Goal: Information Seeking & Learning: Learn about a topic

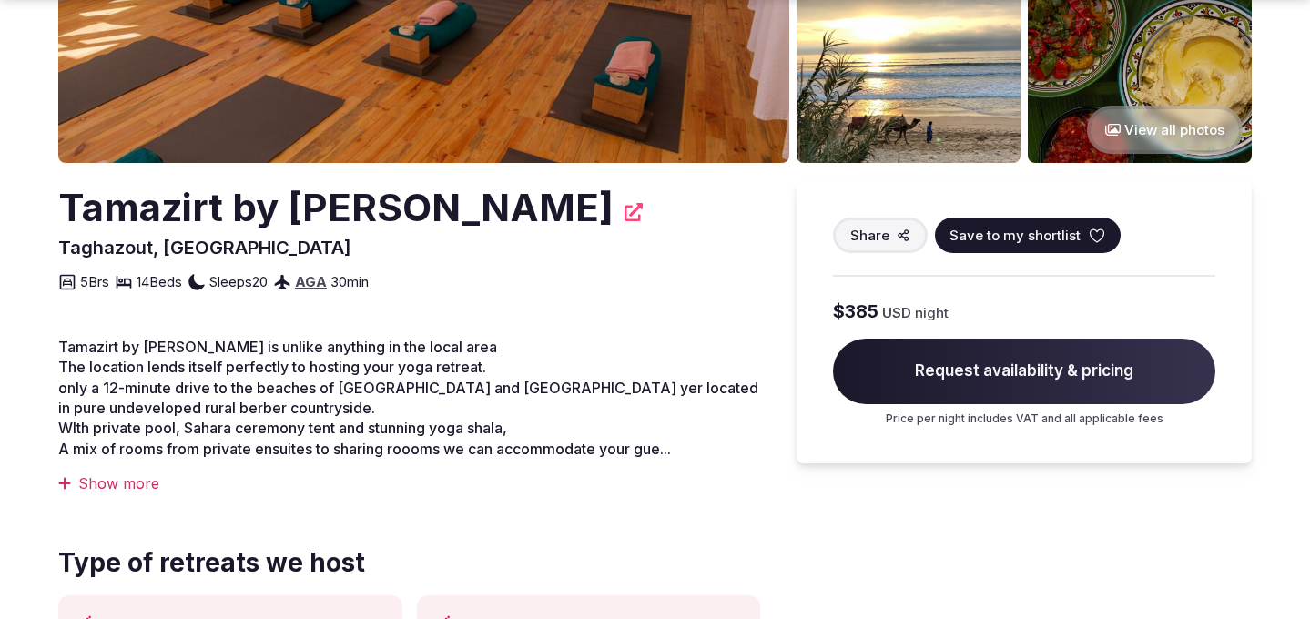
scroll to position [375, 0]
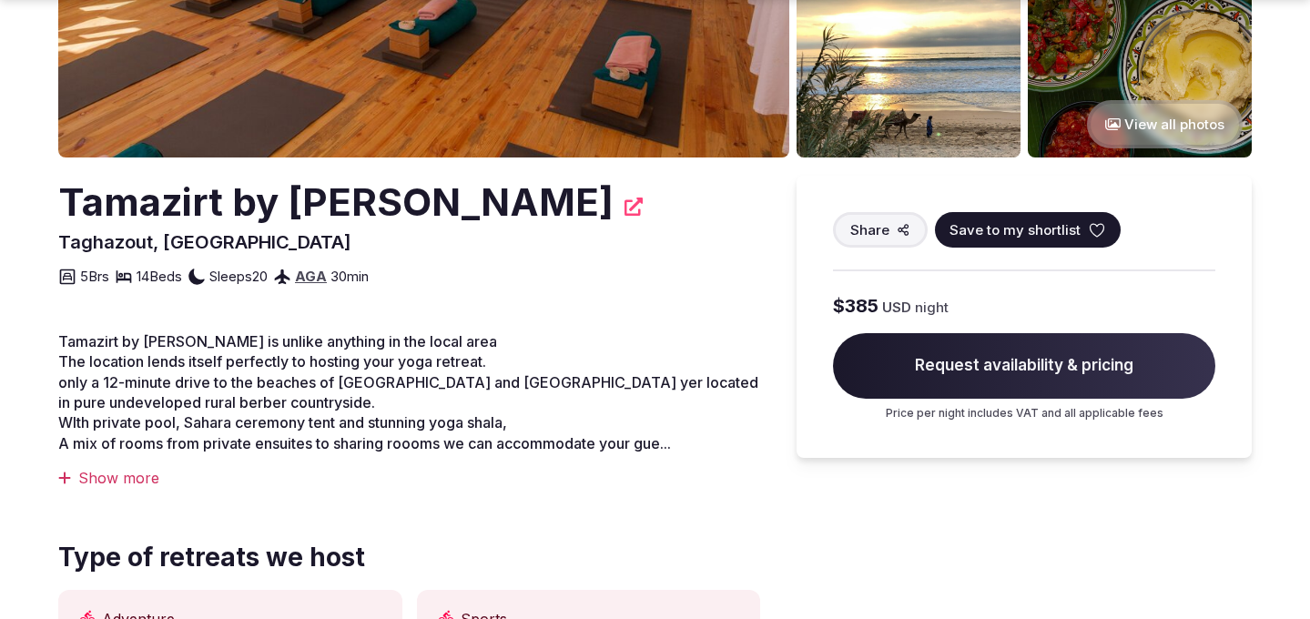
click at [100, 473] on div "Show more" at bounding box center [409, 478] width 702 height 20
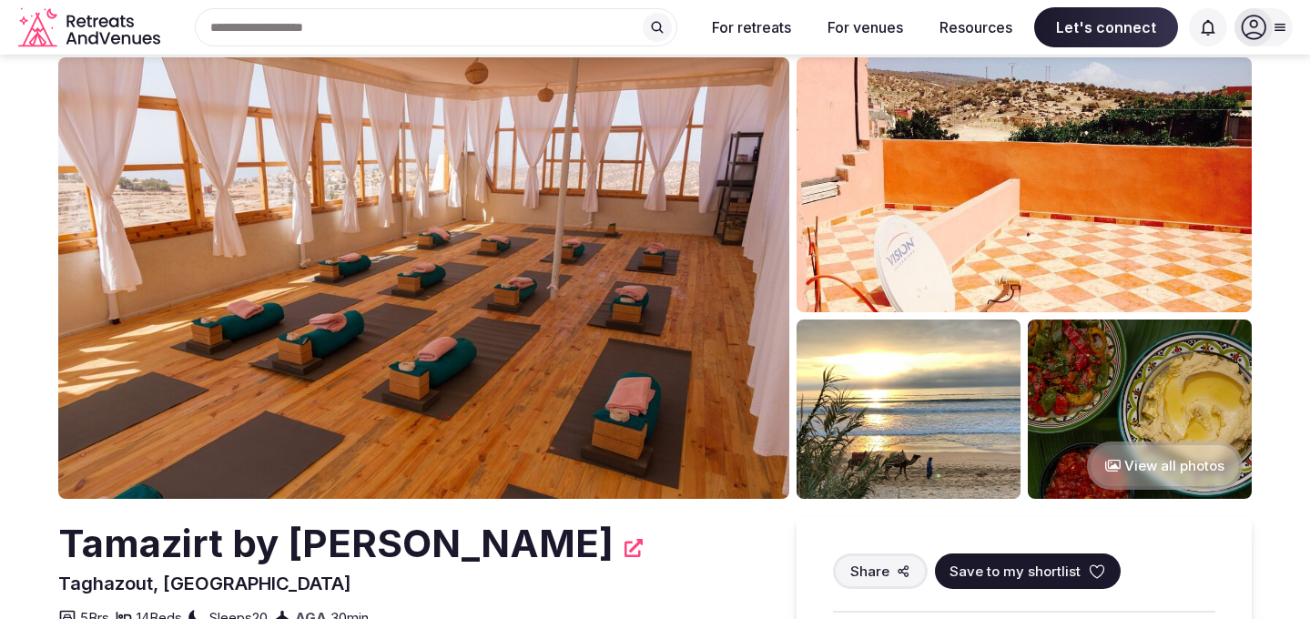
scroll to position [0, 0]
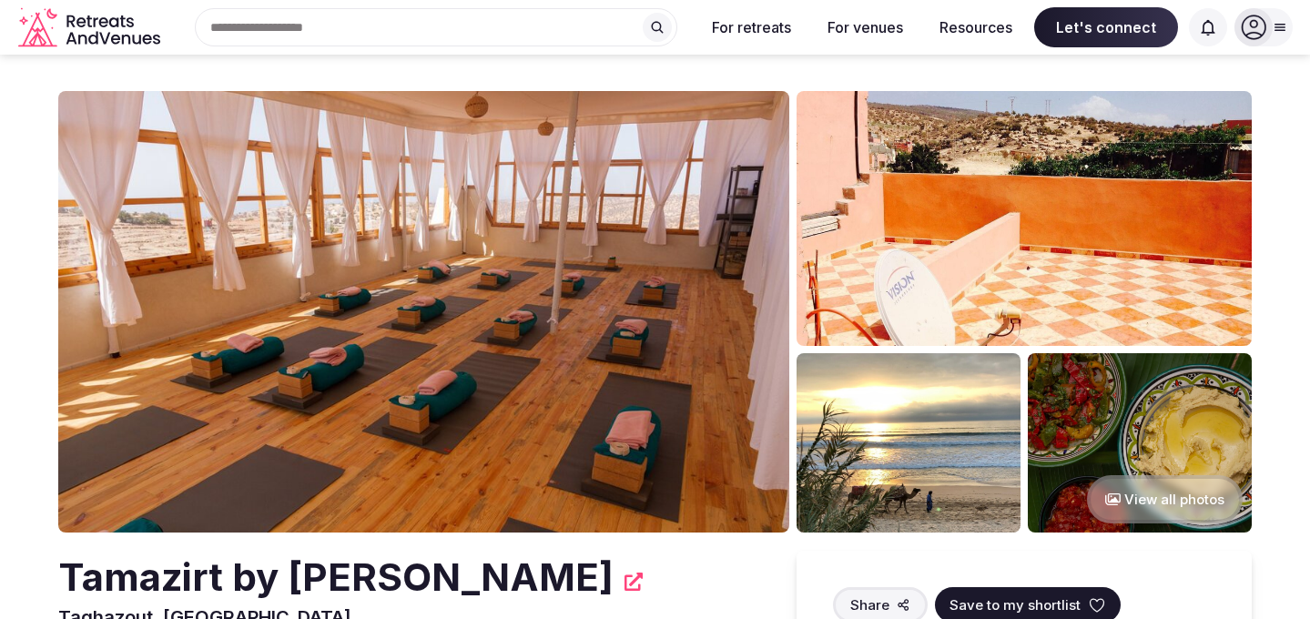
click at [466, 278] on img at bounding box center [423, 312] width 731 height 442
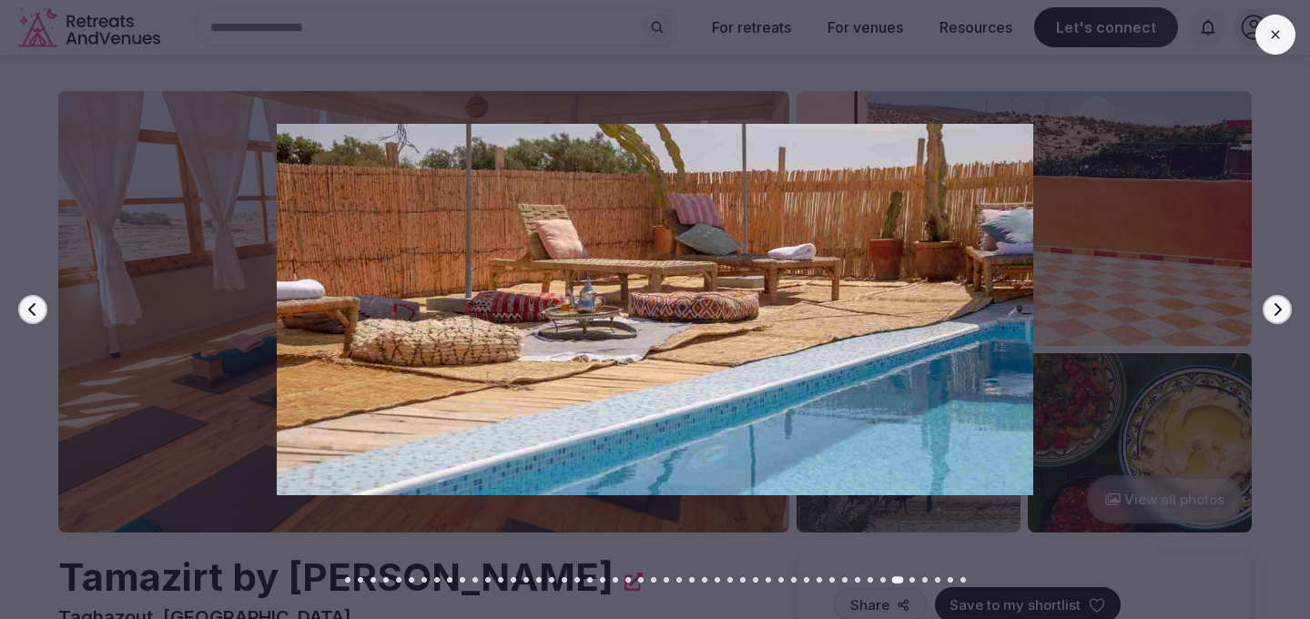
click at [1264, 36] on button at bounding box center [1276, 35] width 40 height 40
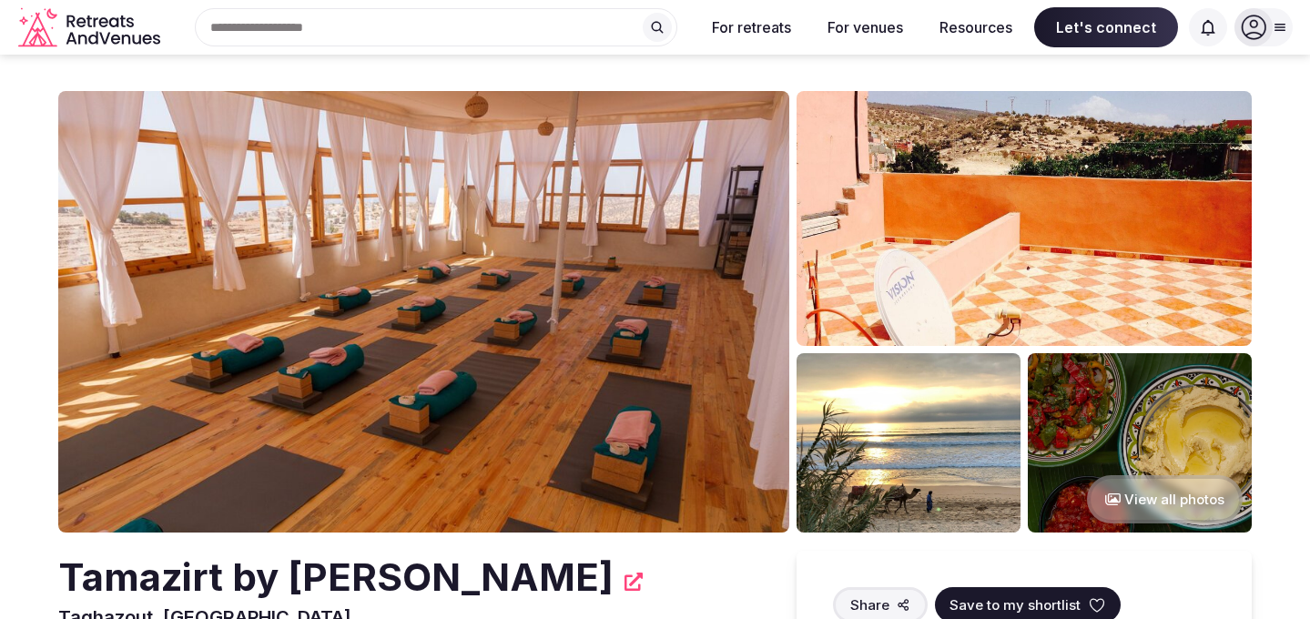
scroll to position [1, 0]
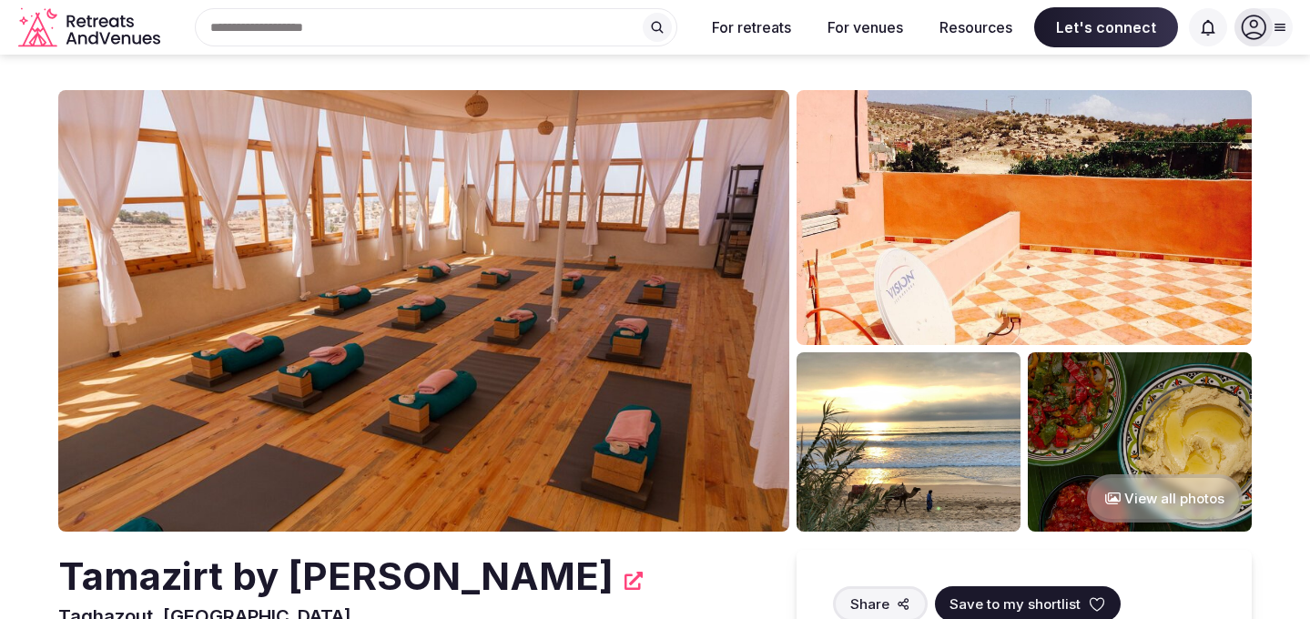
click at [376, 35] on input "text" at bounding box center [436, 27] width 483 height 38
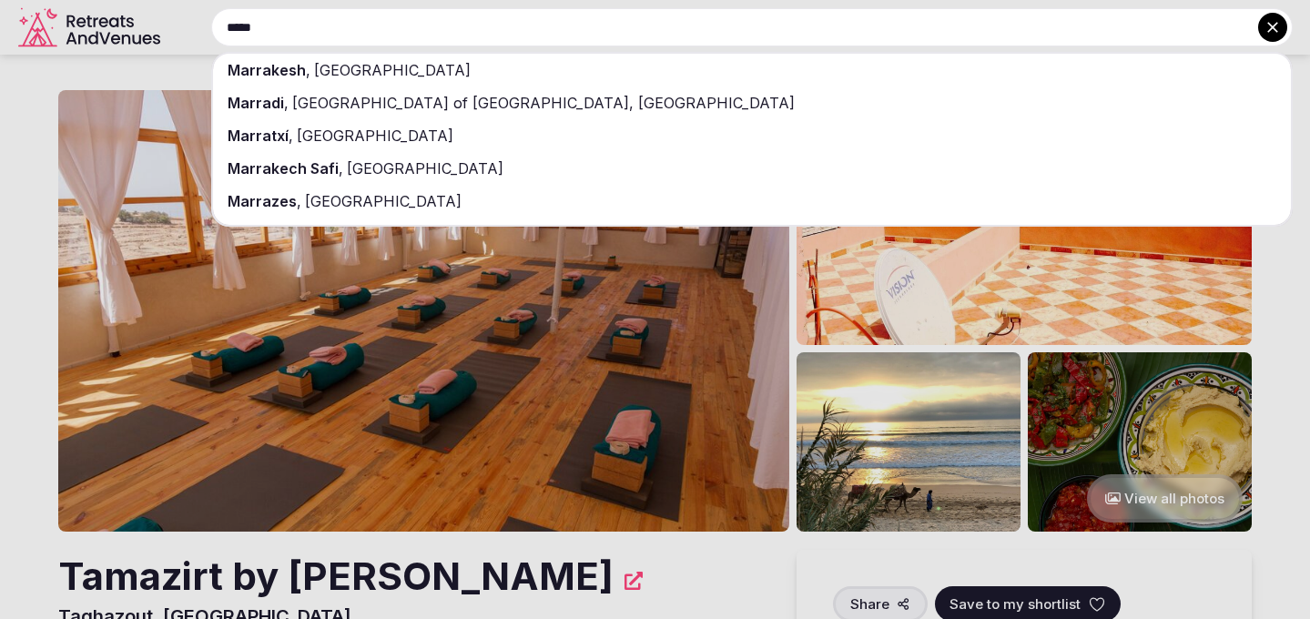
type input "*****"
click at [355, 69] on span "[GEOGRAPHIC_DATA]" at bounding box center [390, 70] width 160 height 18
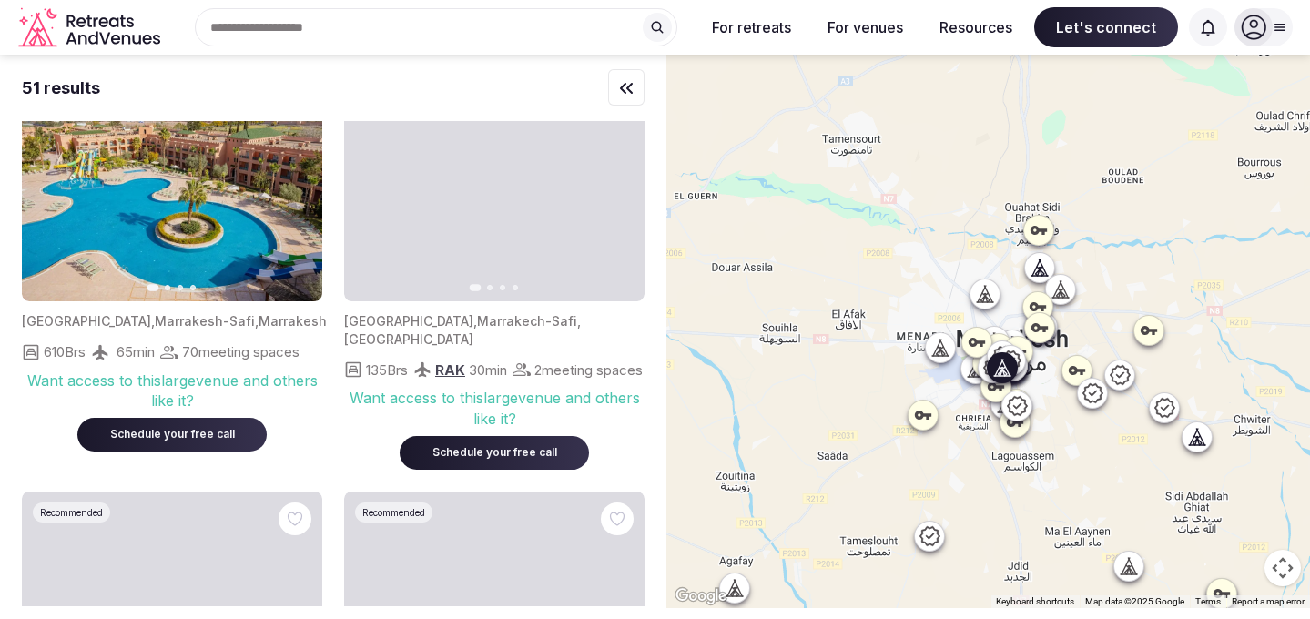
scroll to position [895, 0]
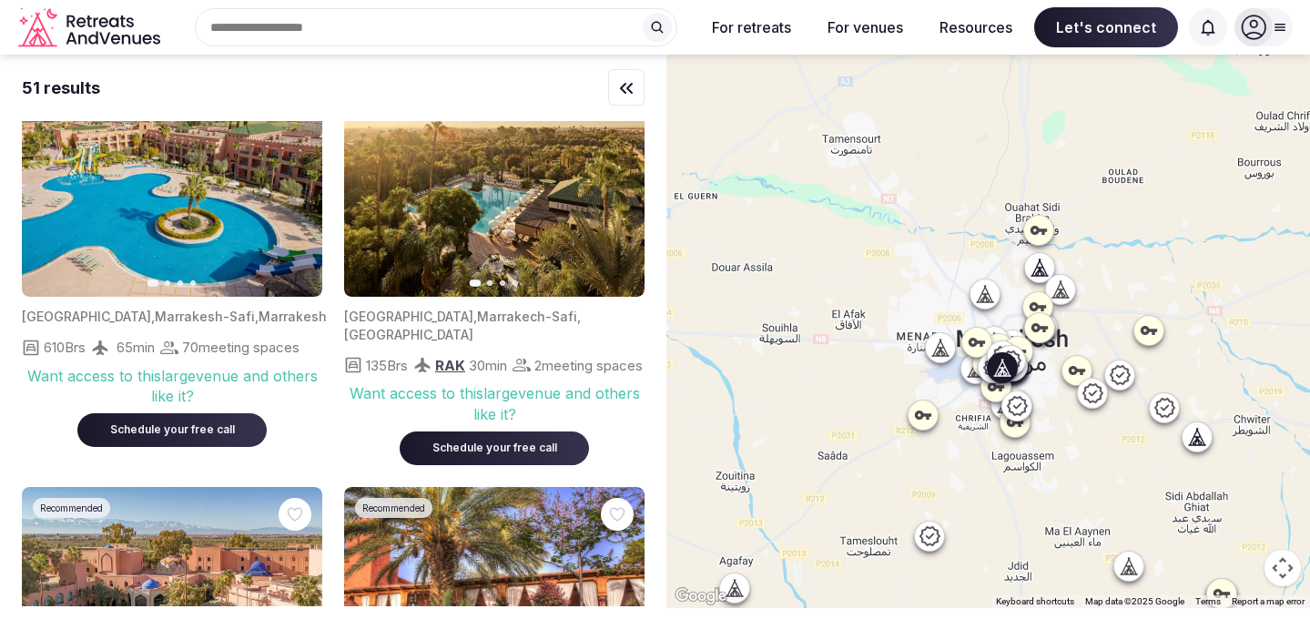
click at [615, 195] on button "Next slide" at bounding box center [619, 180] width 29 height 29
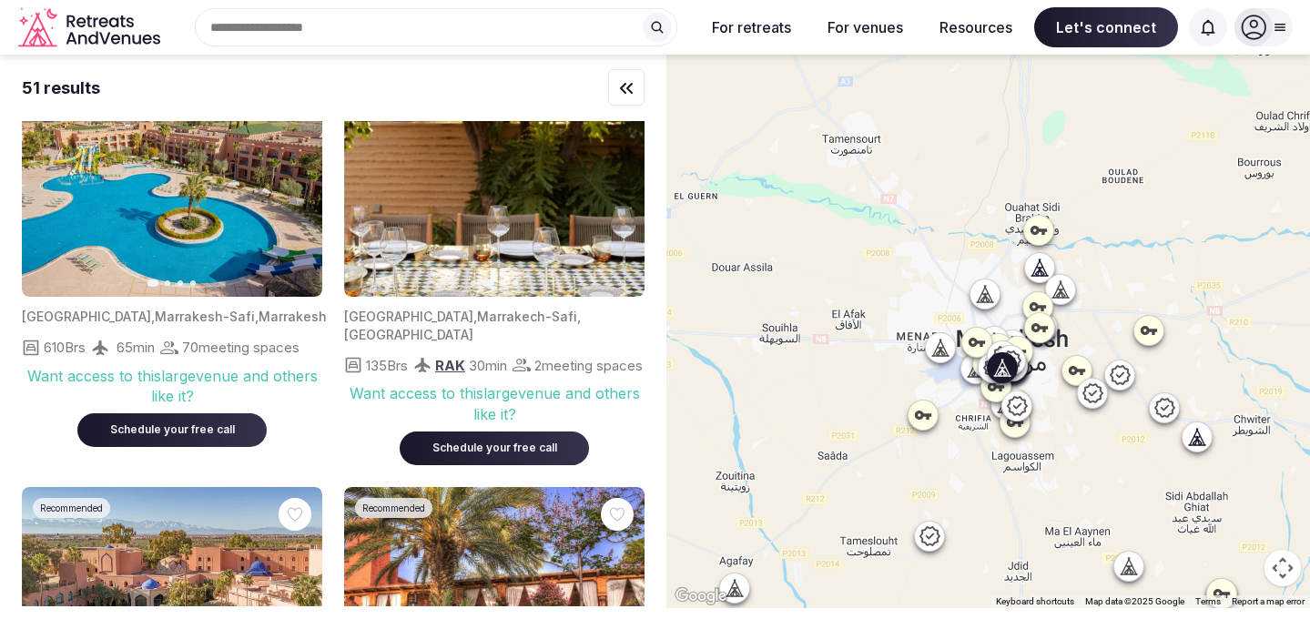
click at [615, 195] on button "Next slide" at bounding box center [619, 180] width 29 height 29
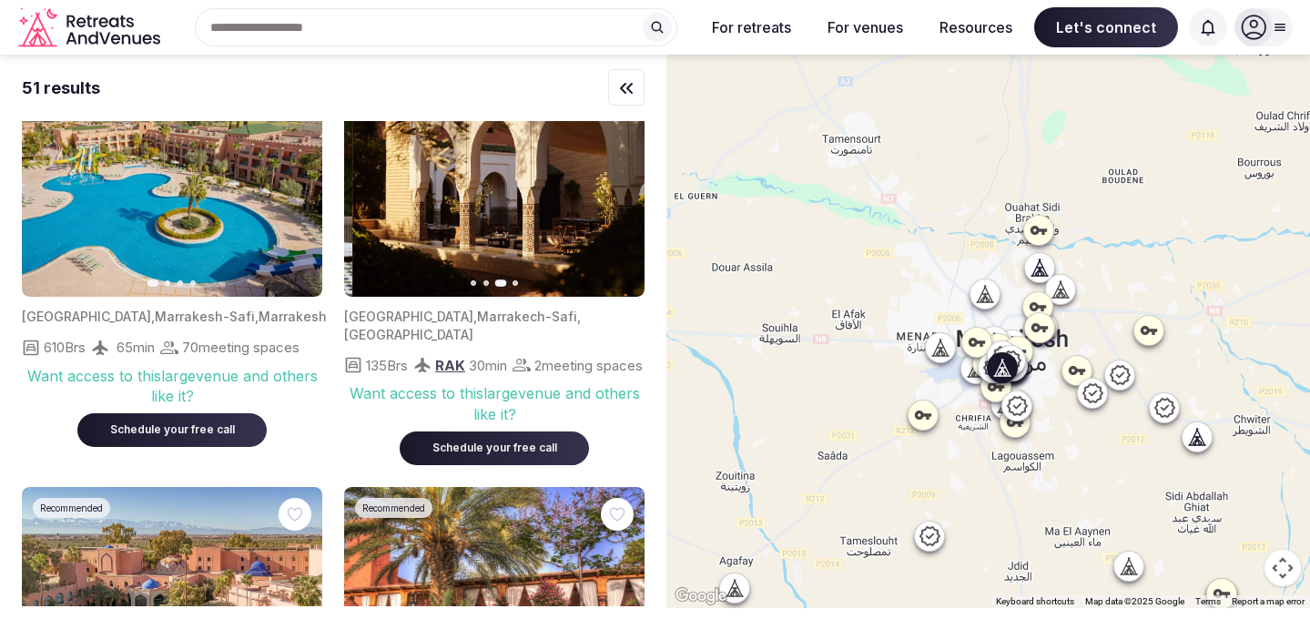
click at [615, 195] on button "Next slide" at bounding box center [619, 180] width 29 height 29
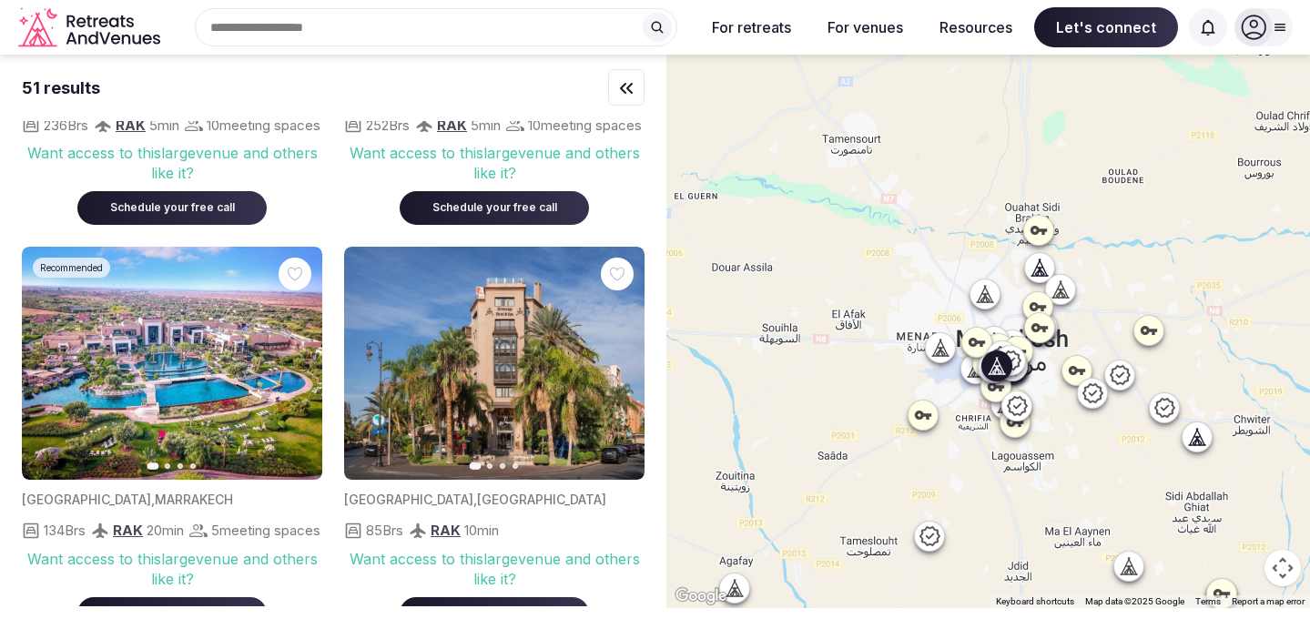
scroll to position [304, 0]
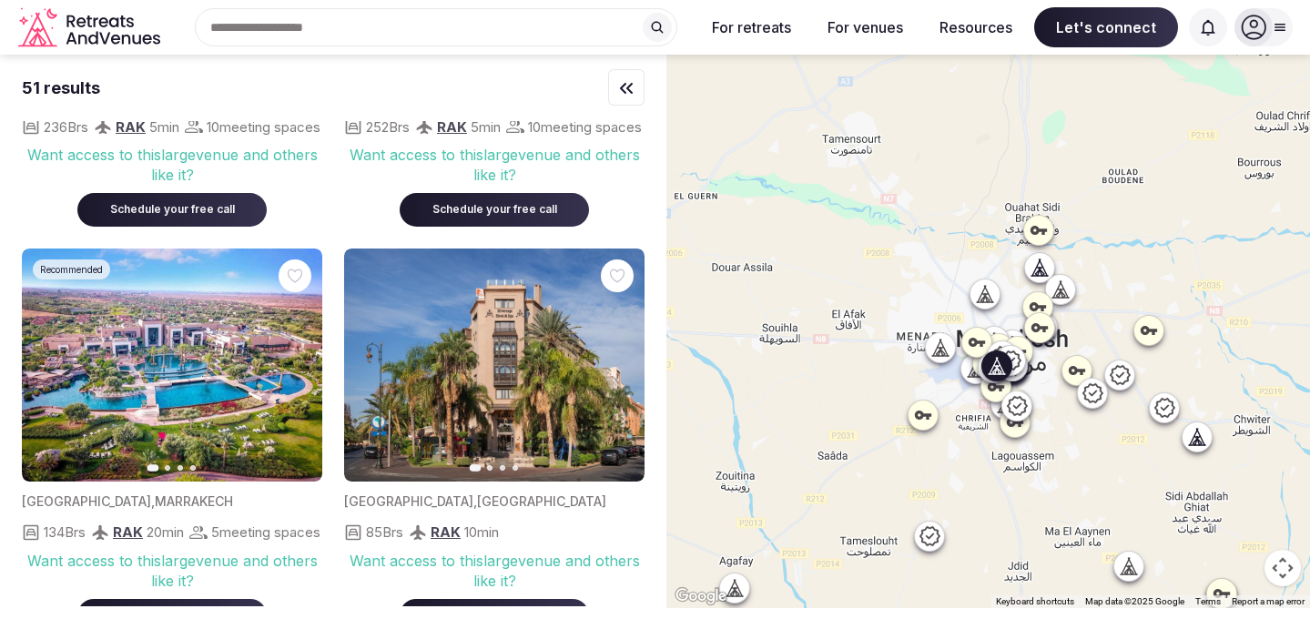
click at [621, 361] on icon "button" at bounding box center [619, 365] width 15 height 15
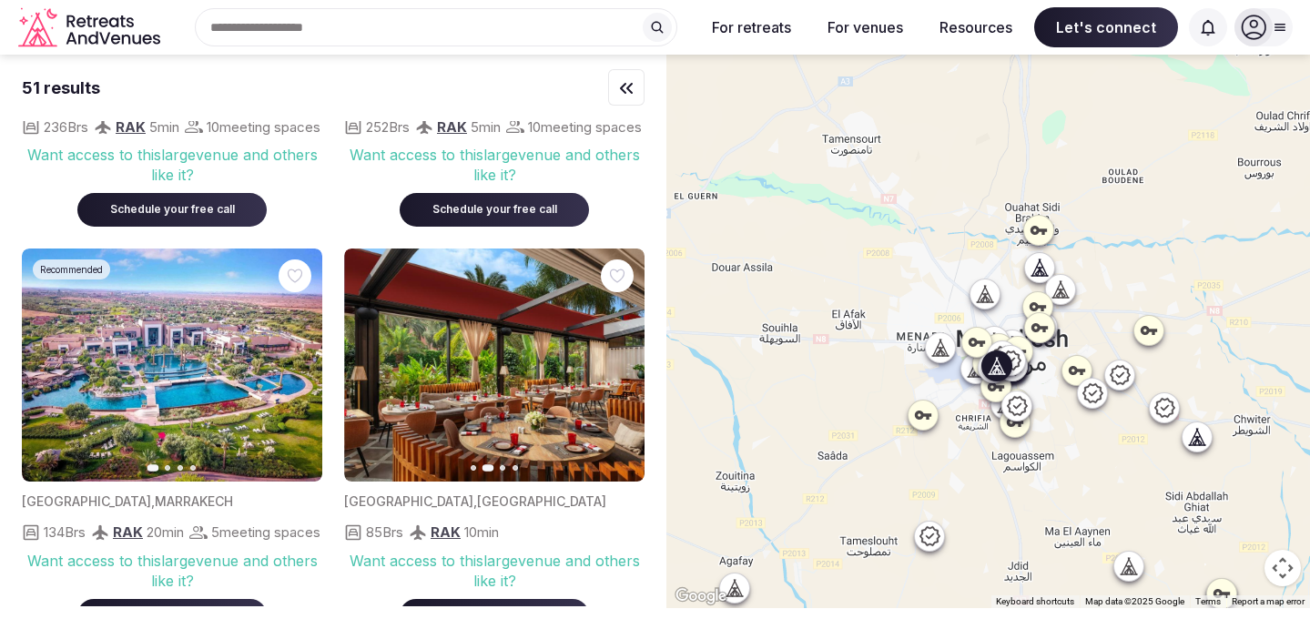
click at [625, 365] on icon "button" at bounding box center [619, 365] width 15 height 15
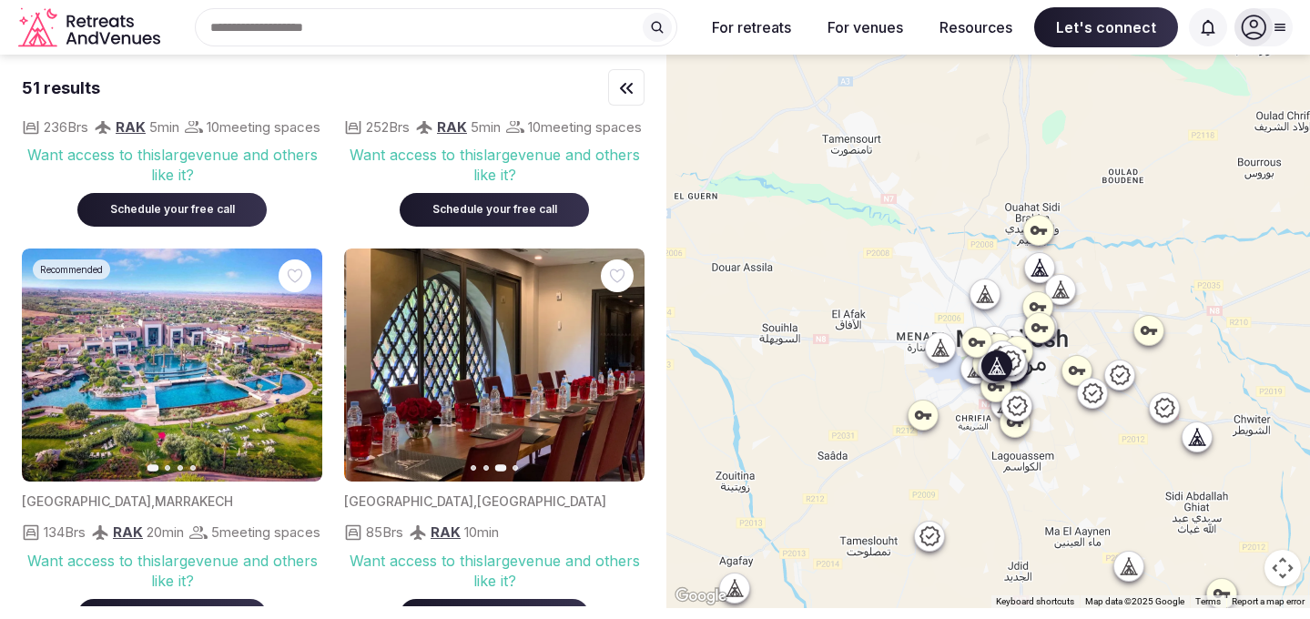
click at [625, 365] on icon "button" at bounding box center [619, 365] width 15 height 15
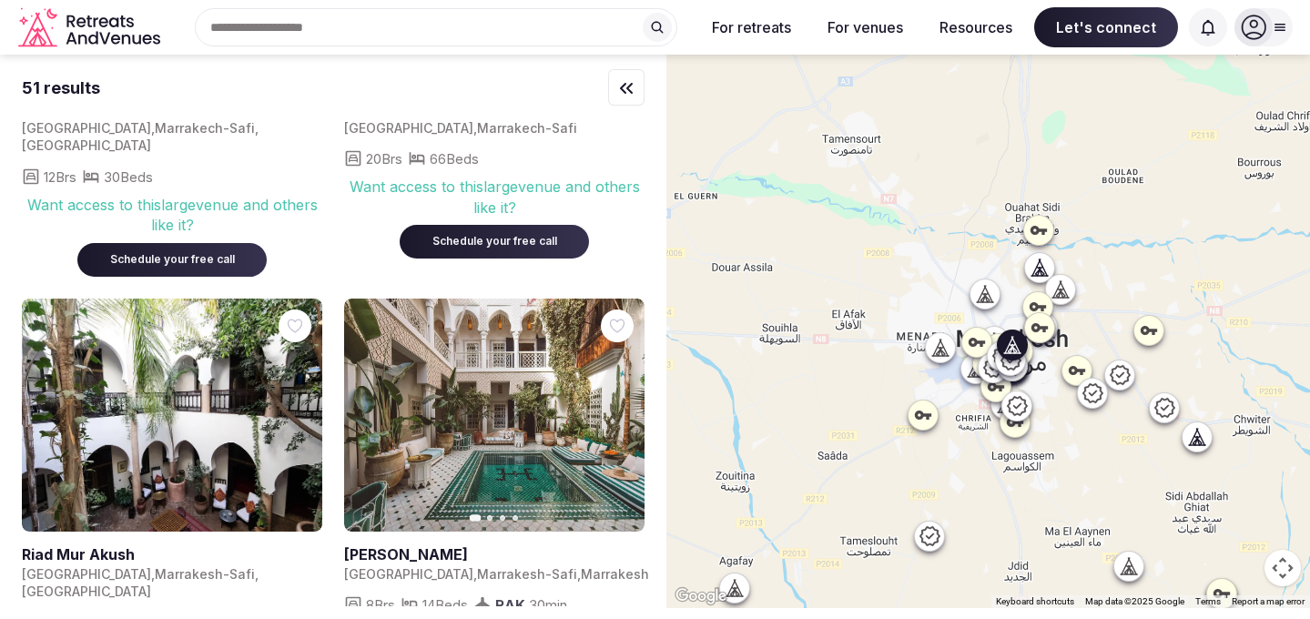
scroll to position [4459, 0]
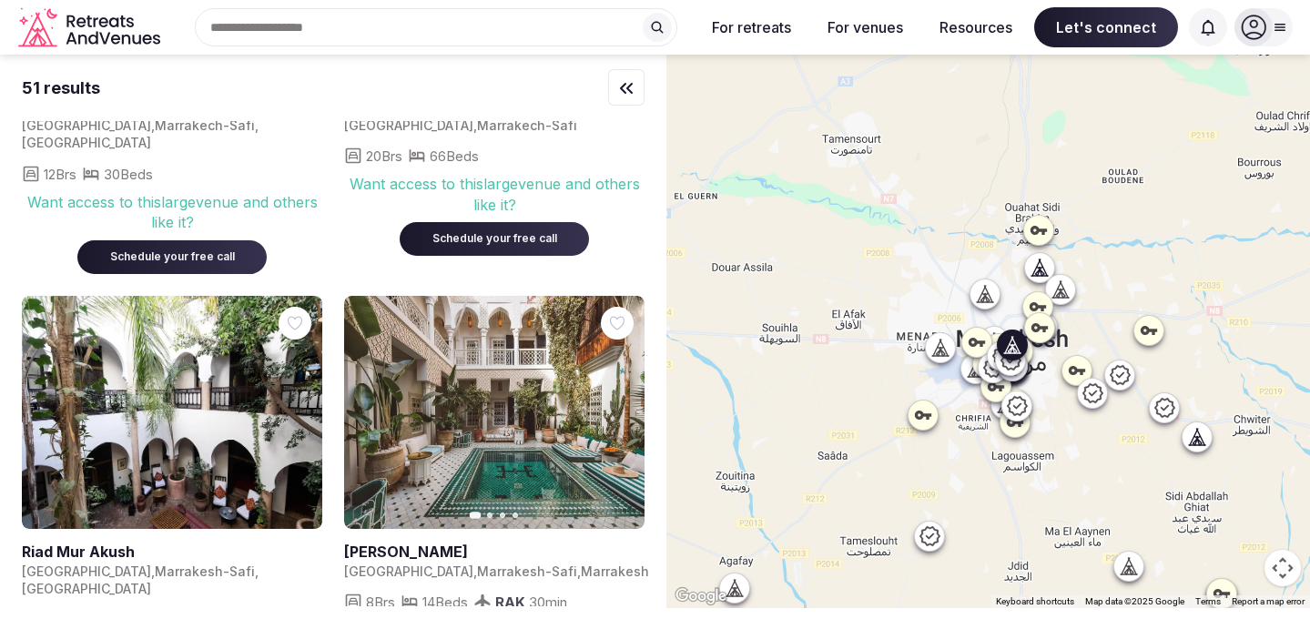
click at [615, 405] on icon "button" at bounding box center [619, 412] width 15 height 15
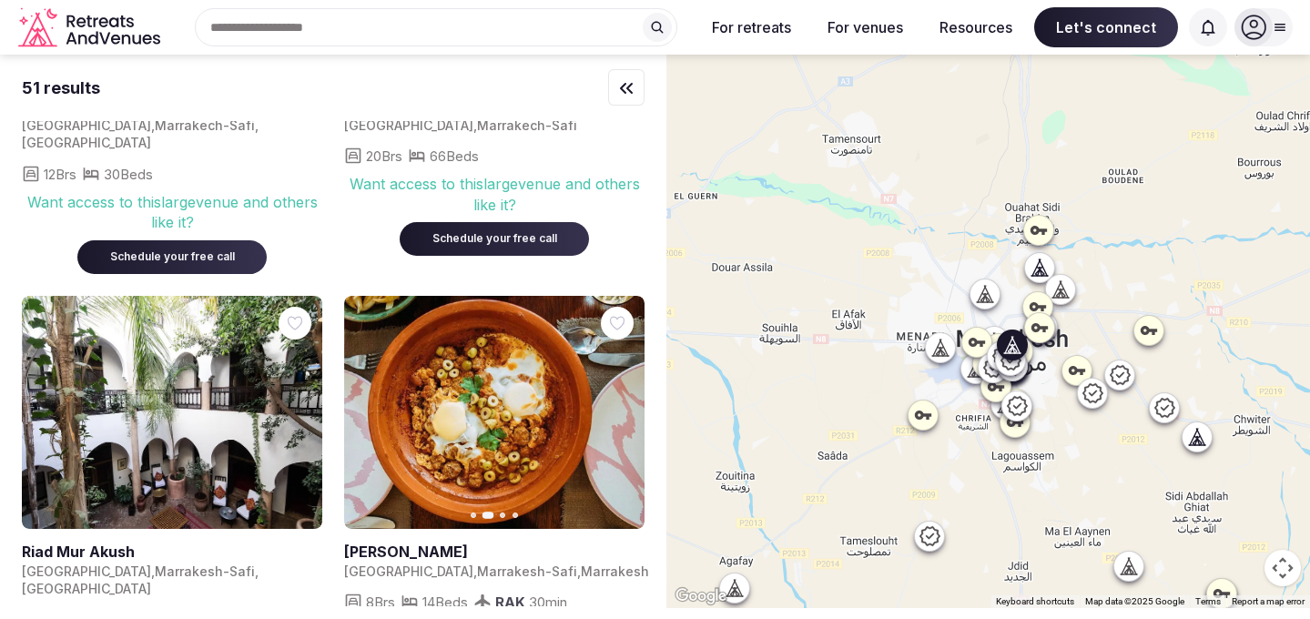
click at [614, 405] on icon "button" at bounding box center [619, 412] width 15 height 15
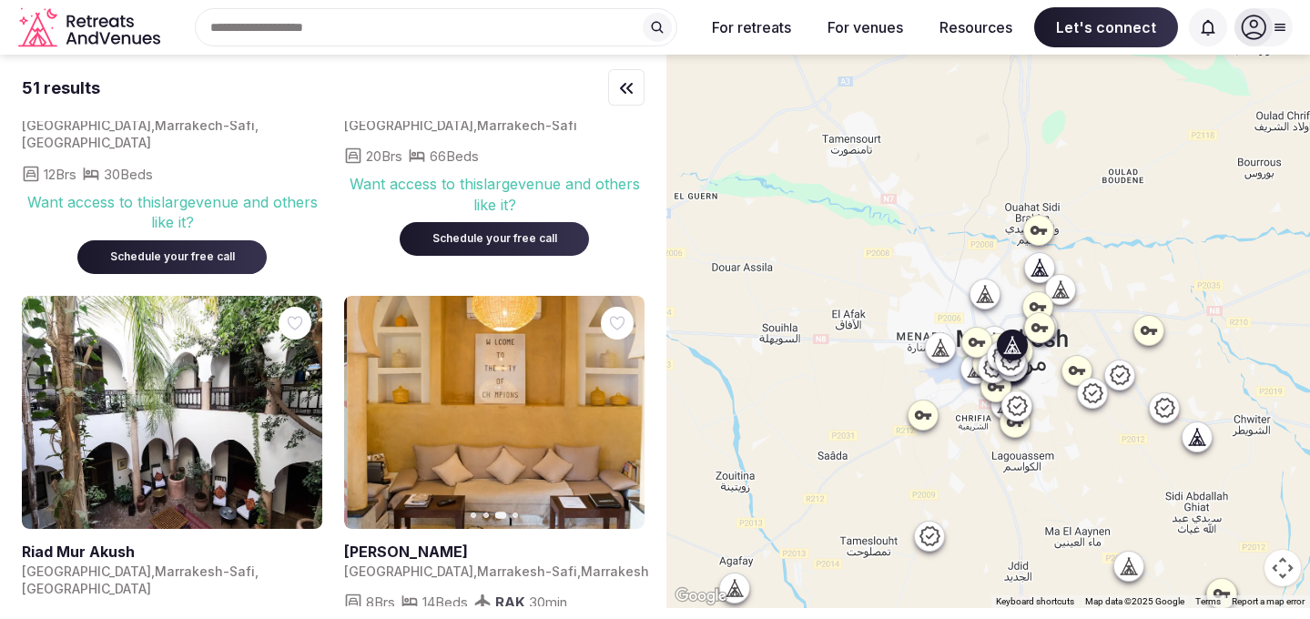
click at [614, 405] on icon "button" at bounding box center [619, 412] width 15 height 15
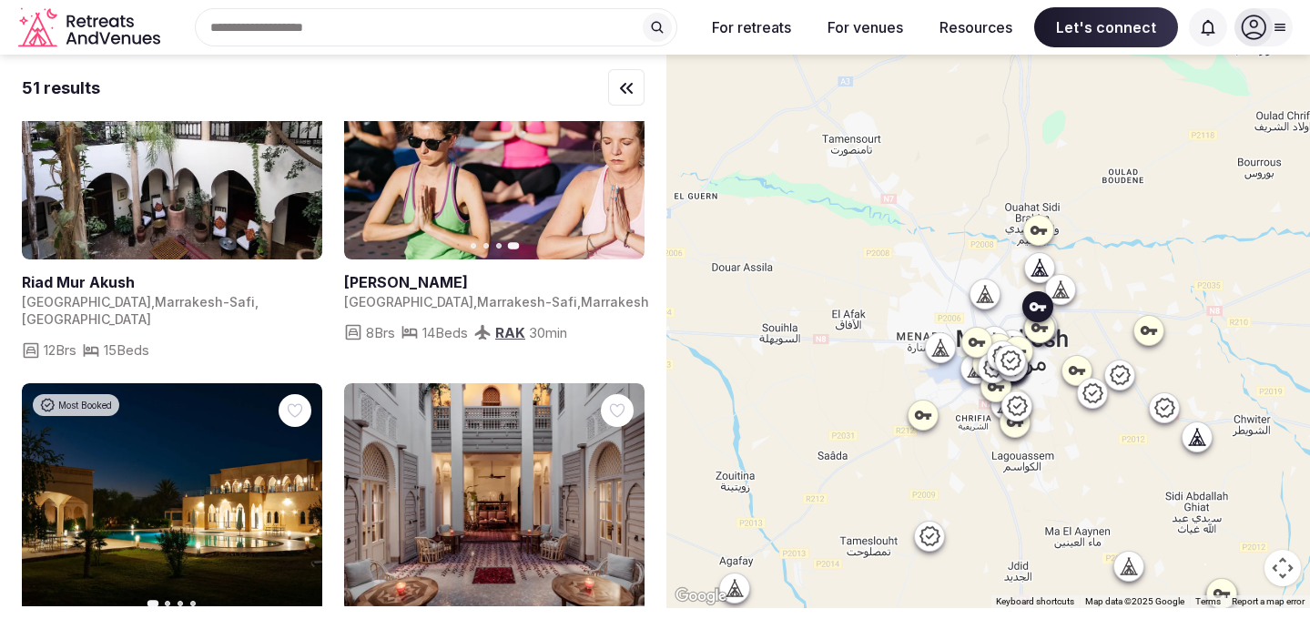
scroll to position [4503, 0]
